Goal: Navigation & Orientation: Find specific page/section

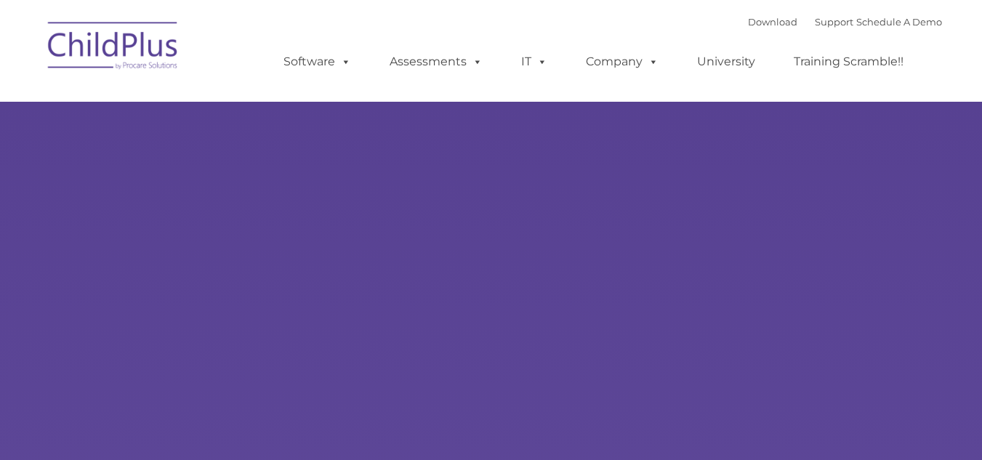
select select "MEDIUM"
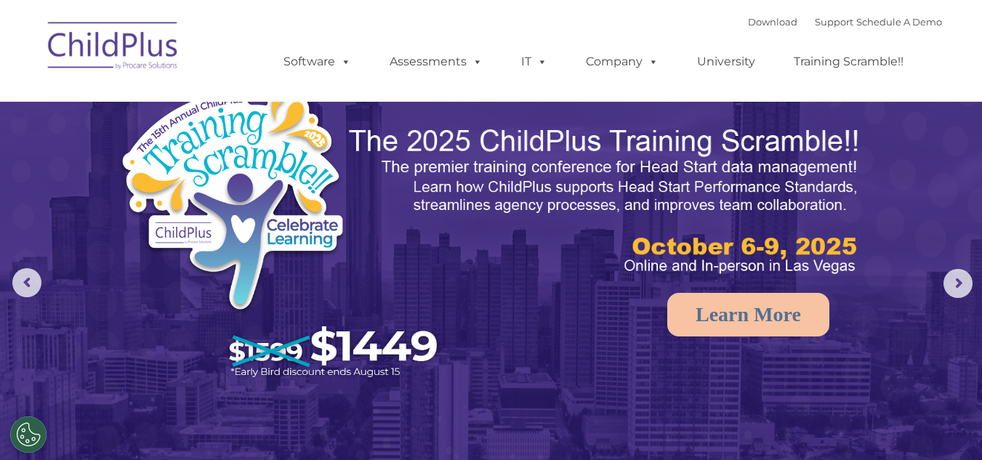
click at [0, 453] on img at bounding box center [491, 309] width 982 height 618
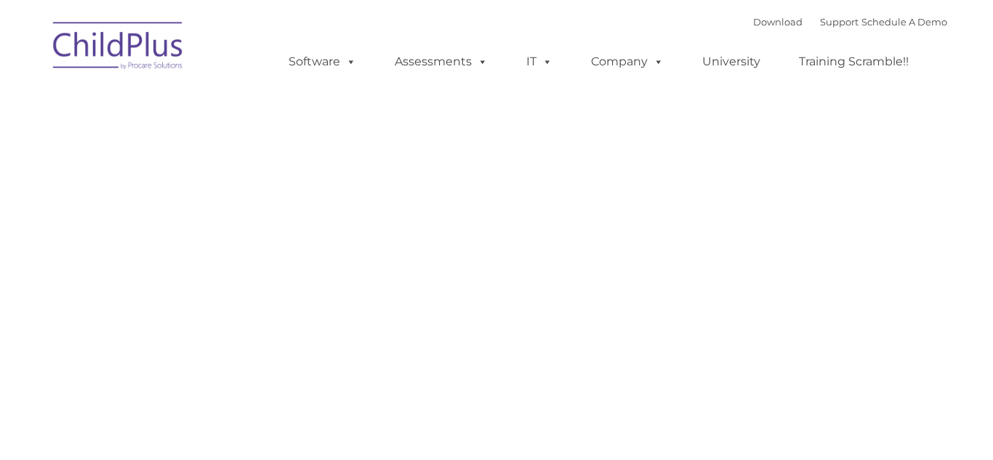
click at [127, 47] on img at bounding box center [118, 48] width 145 height 73
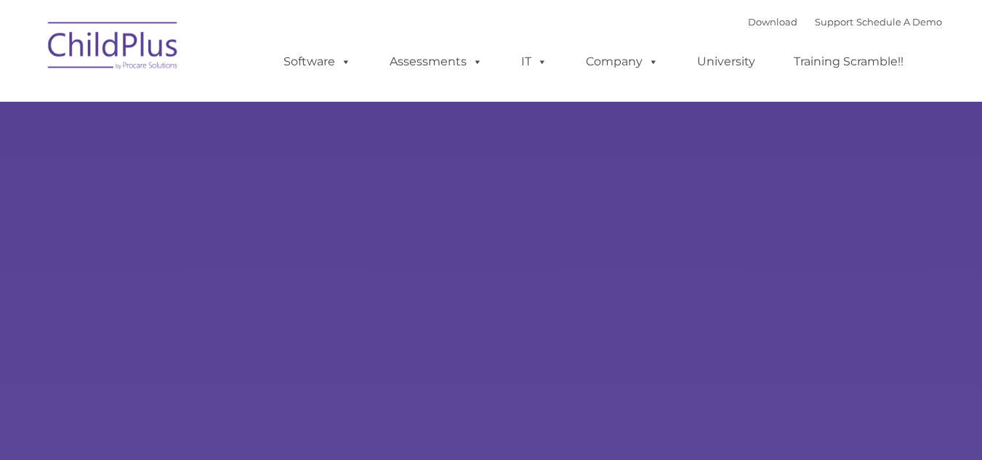
type input ""
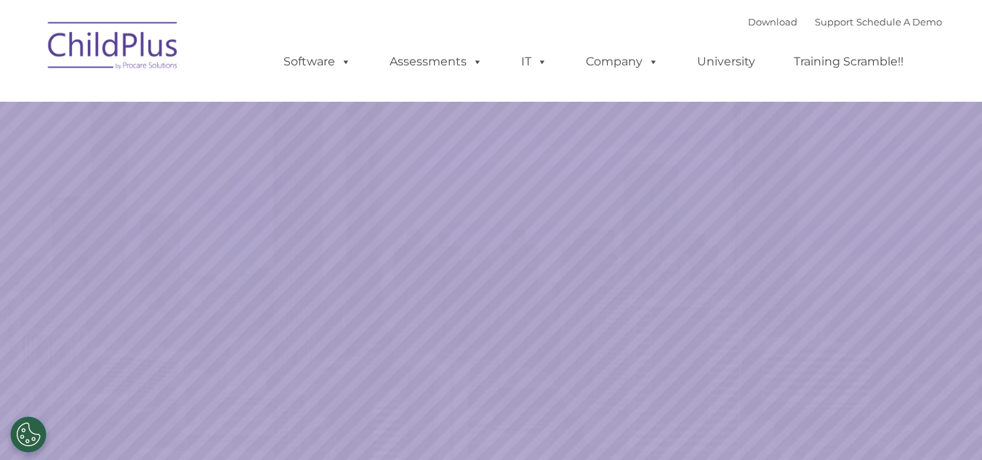
select select "MEDIUM"
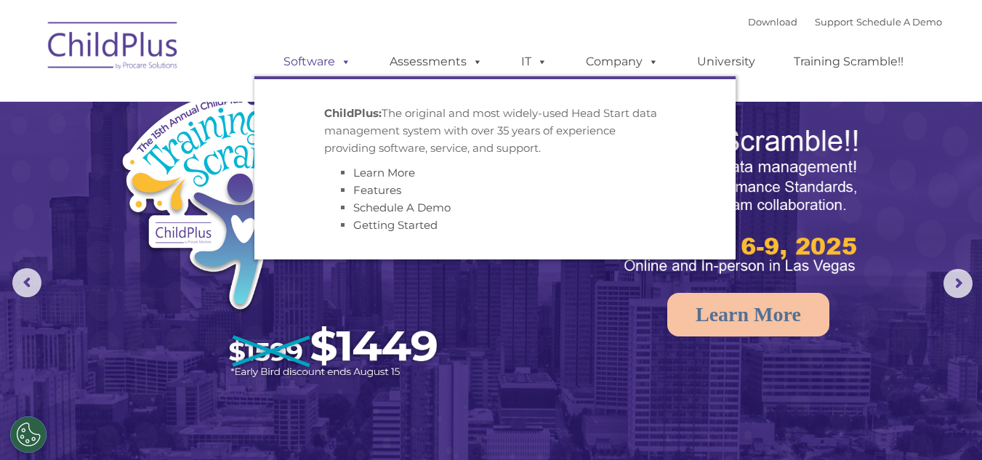
click at [339, 63] on span at bounding box center [343, 62] width 16 height 14
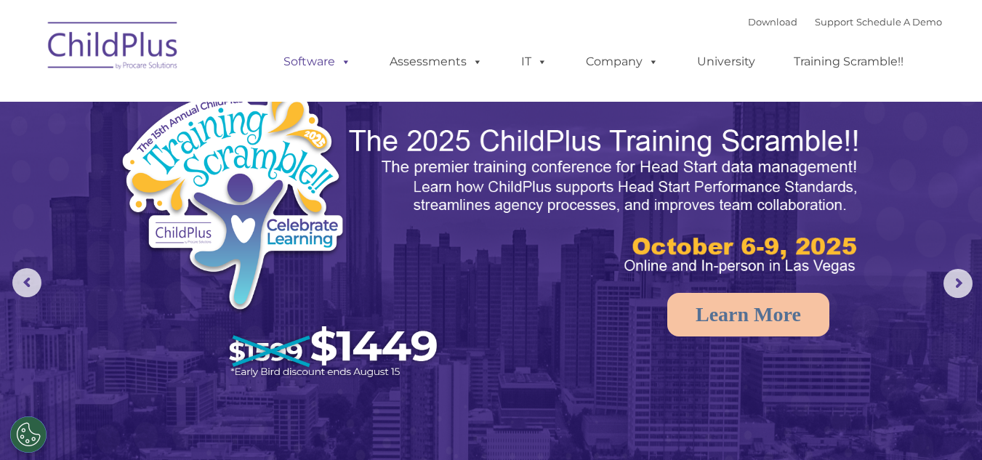
click at [328, 63] on link "Software" at bounding box center [317, 61] width 97 height 29
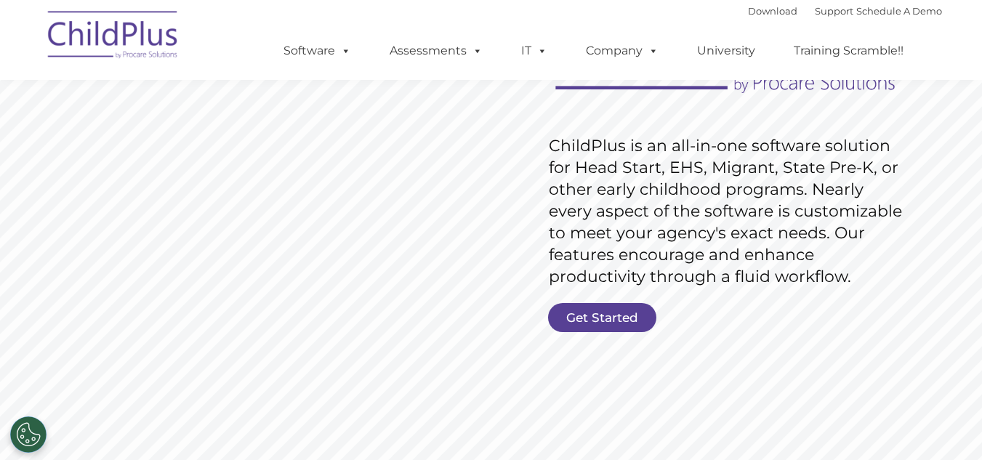
scroll to position [235, 0]
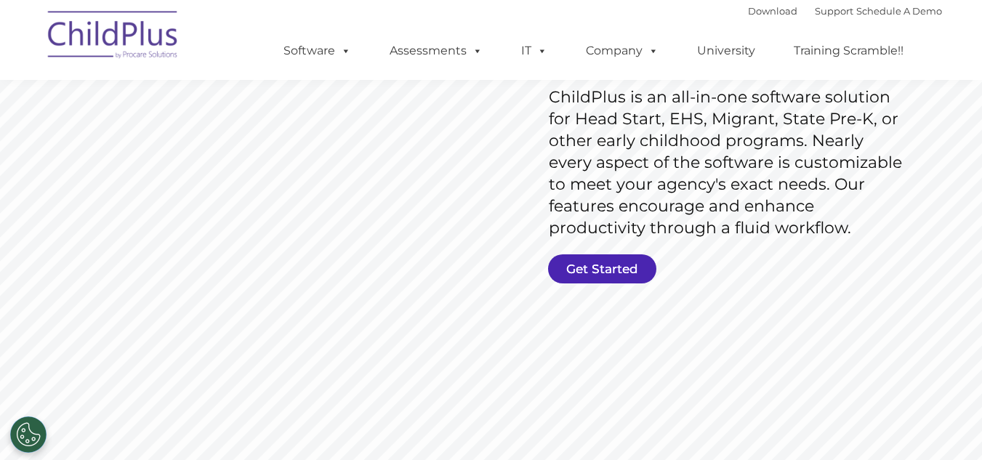
click at [604, 269] on link "Get Started" at bounding box center [602, 269] width 108 height 29
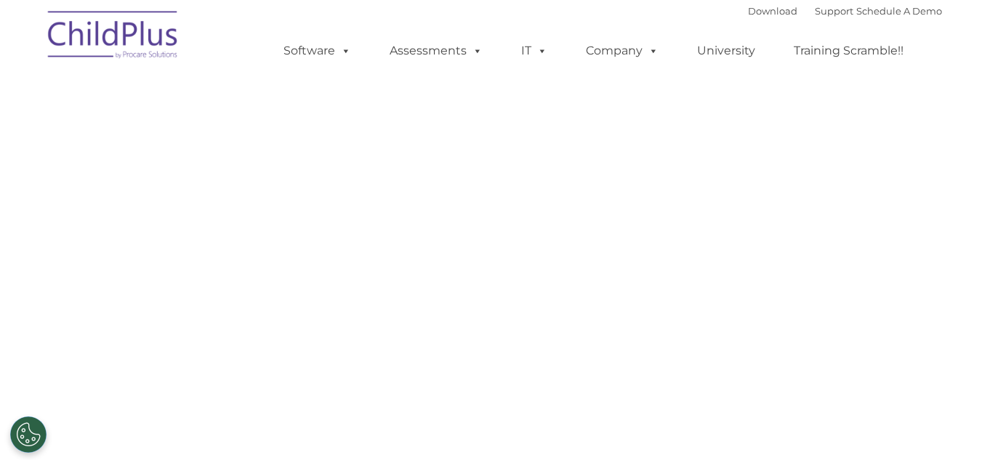
select select "MEDIUM"
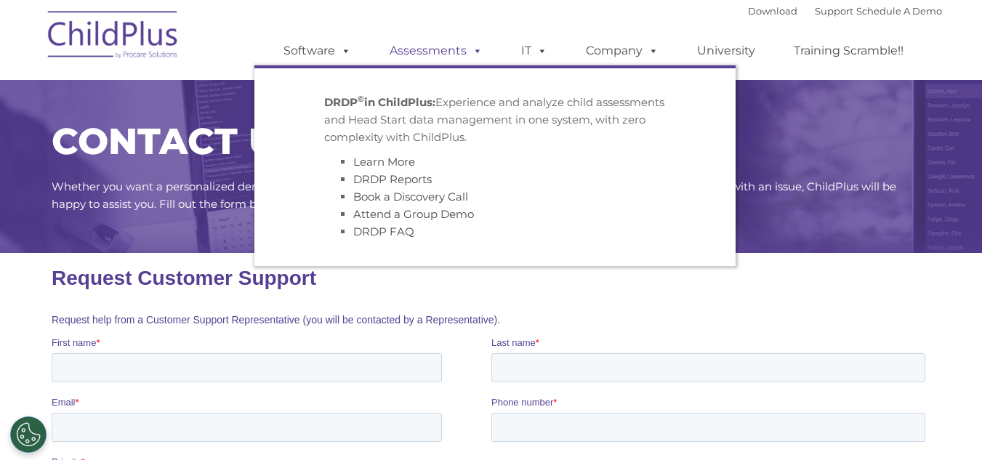
click at [393, 50] on link "Assessments" at bounding box center [436, 50] width 122 height 29
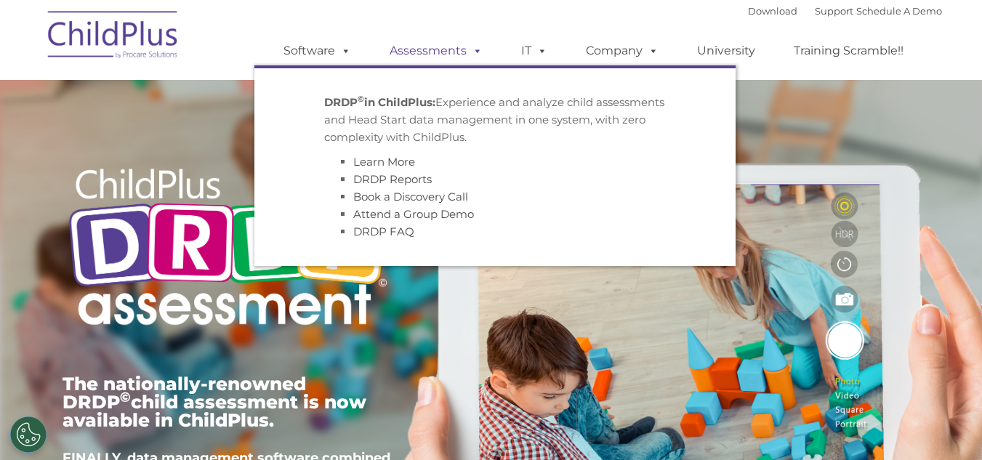
click at [409, 57] on link "Assessments" at bounding box center [436, 50] width 122 height 29
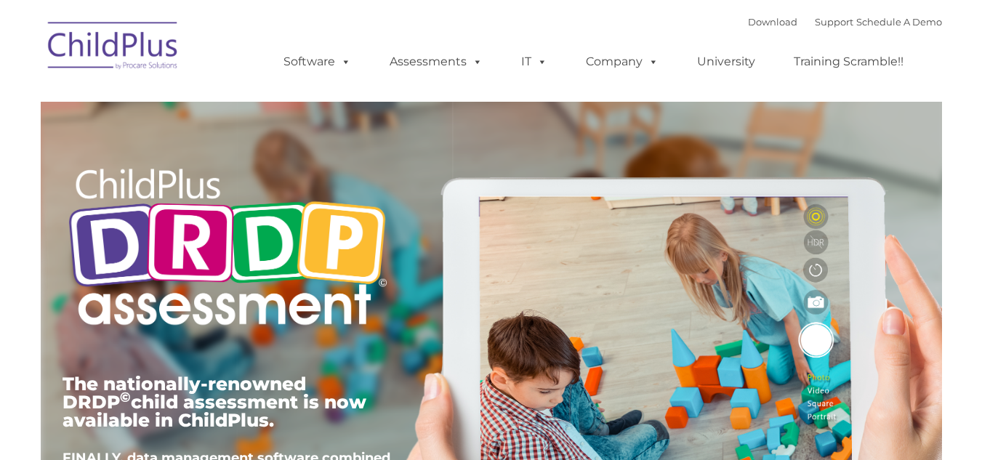
type input ""
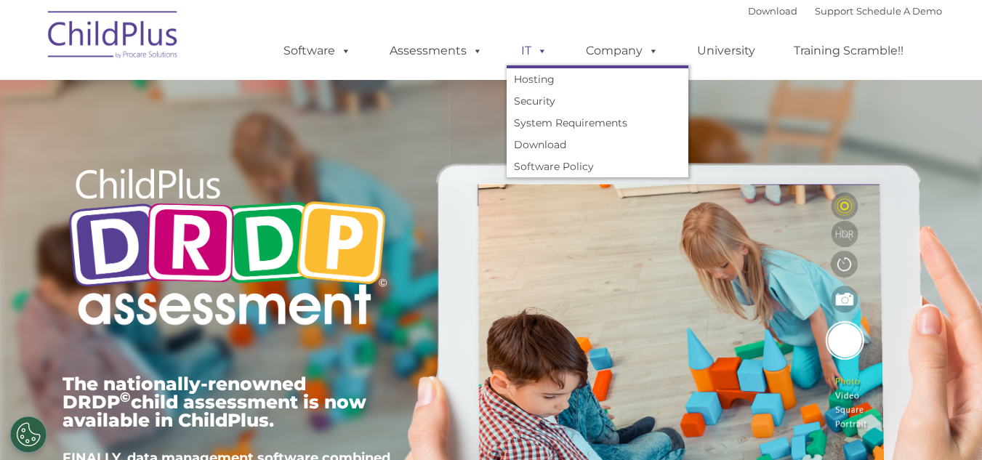
click at [509, 52] on link "IT" at bounding box center [534, 50] width 55 height 29
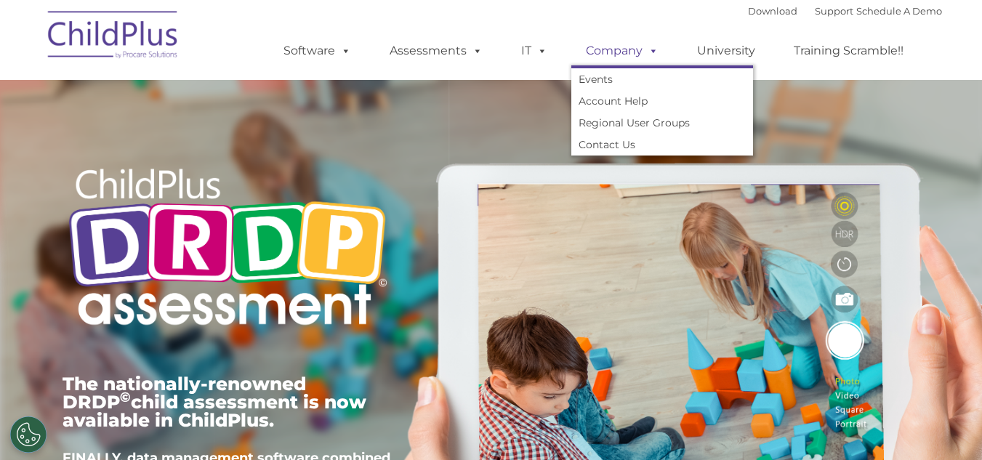
click at [631, 47] on link "Company" at bounding box center [623, 50] width 102 height 29
